Goal: Navigation & Orientation: Find specific page/section

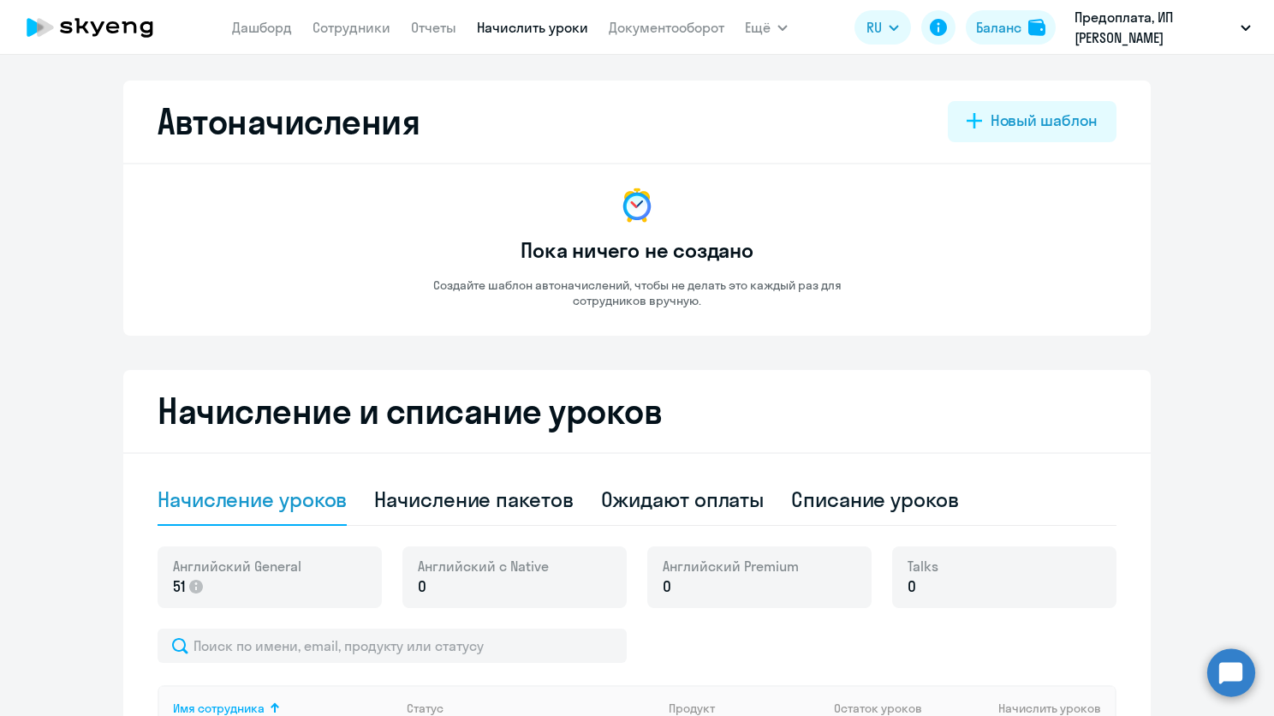
select select "50"
click at [271, 14] on nav "[PERSON_NAME] Отчеты Начислить уроки Документооборот" at bounding box center [478, 27] width 492 height 34
click at [268, 30] on link "Дашборд" at bounding box center [262, 27] width 60 height 17
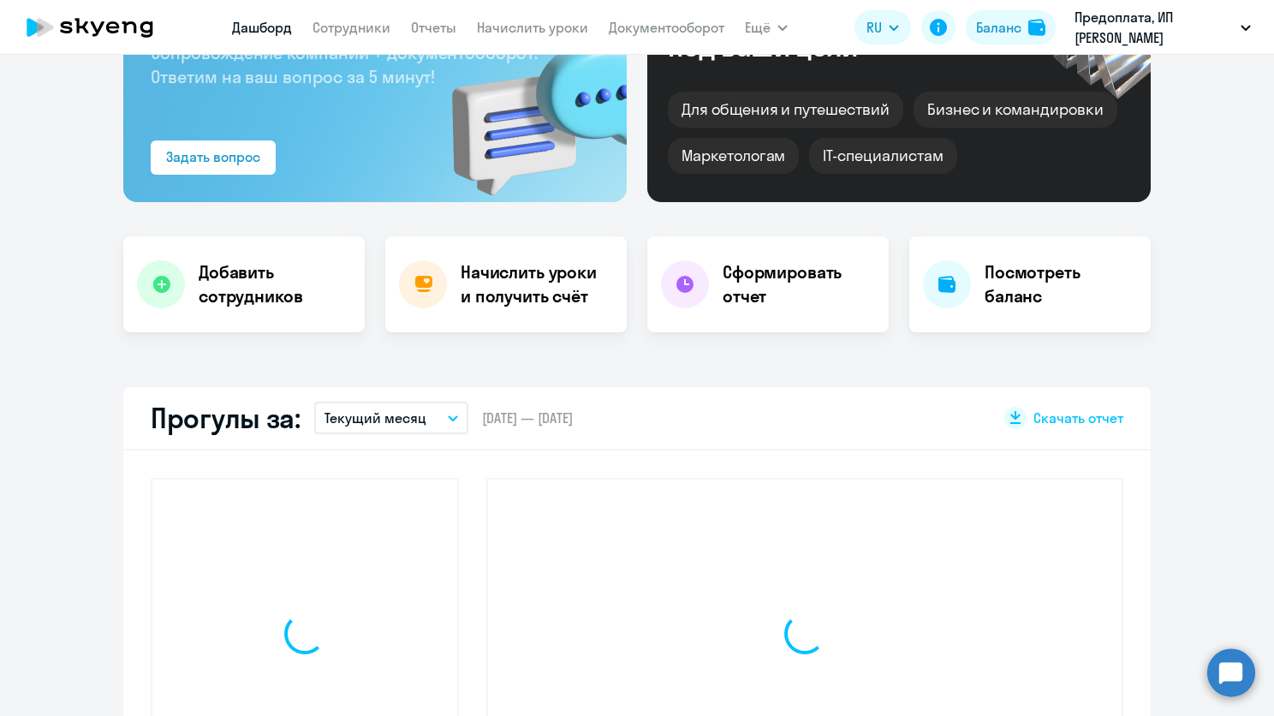
select select "30"
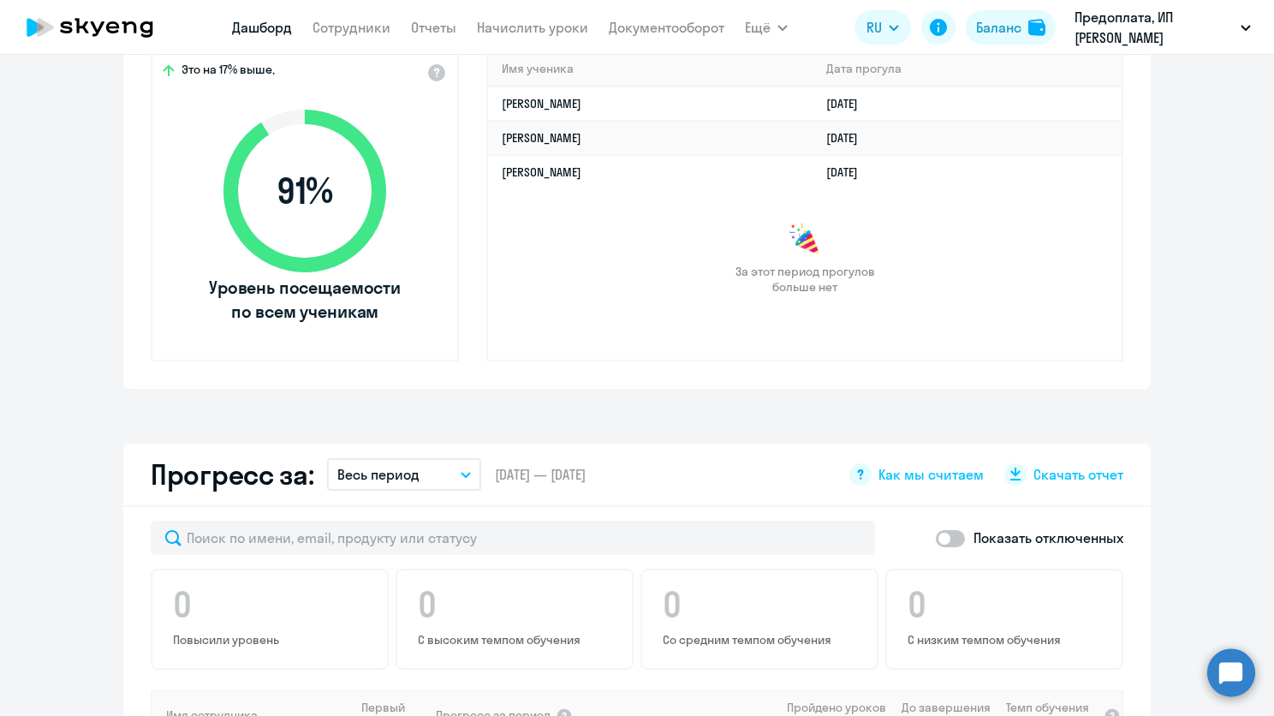
scroll to position [428, 0]
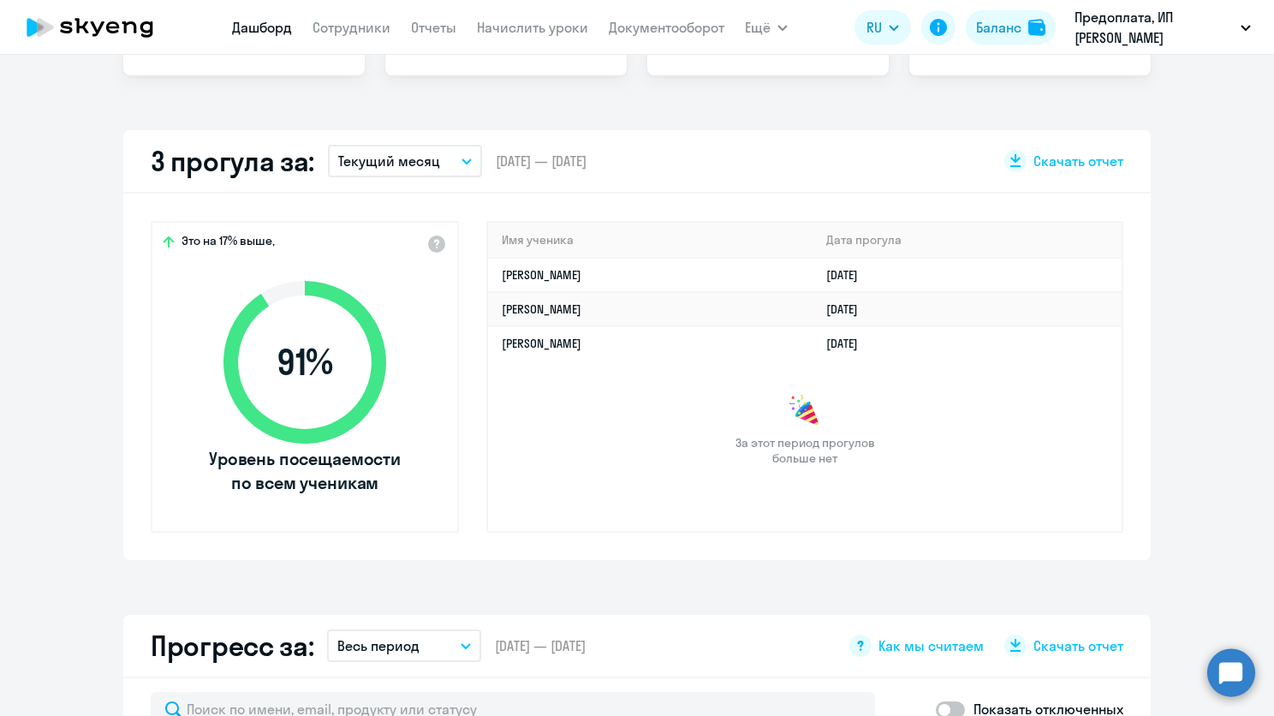
click at [398, 165] on p "Текущий месяц" at bounding box center [389, 161] width 102 height 21
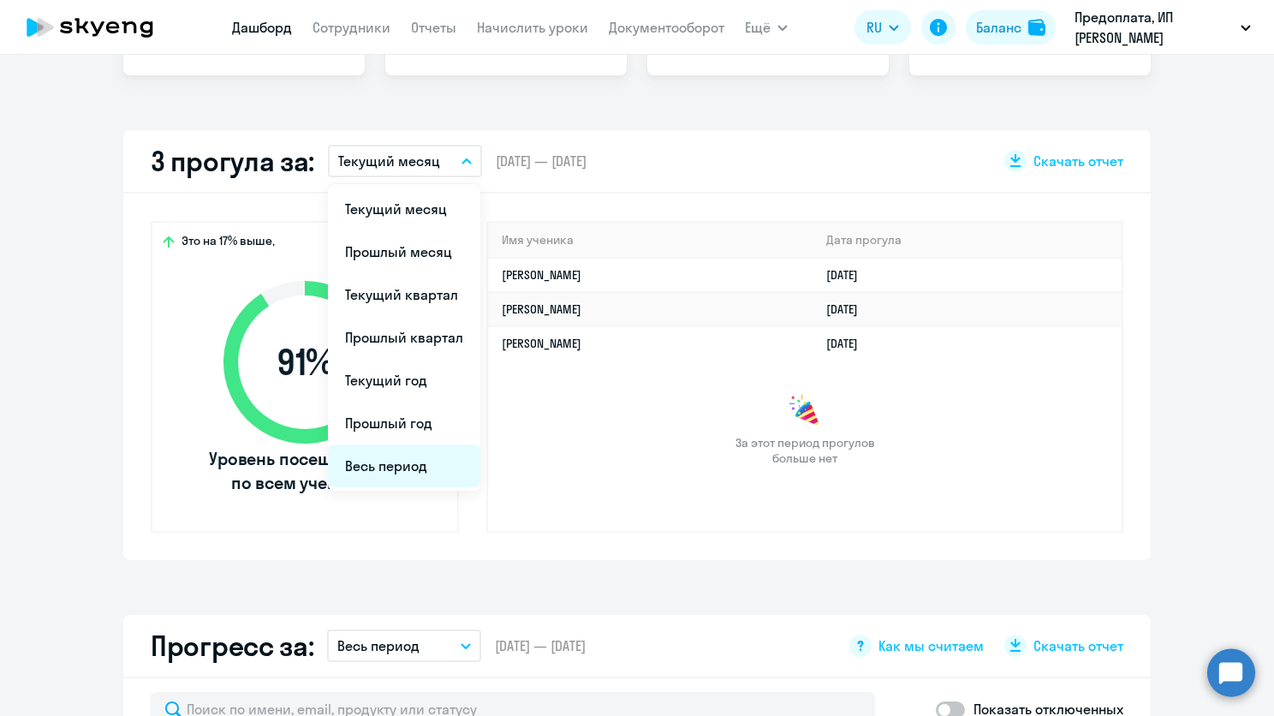
click at [371, 460] on li "Весь период" at bounding box center [404, 465] width 152 height 43
